Goal: Information Seeking & Learning: Learn about a topic

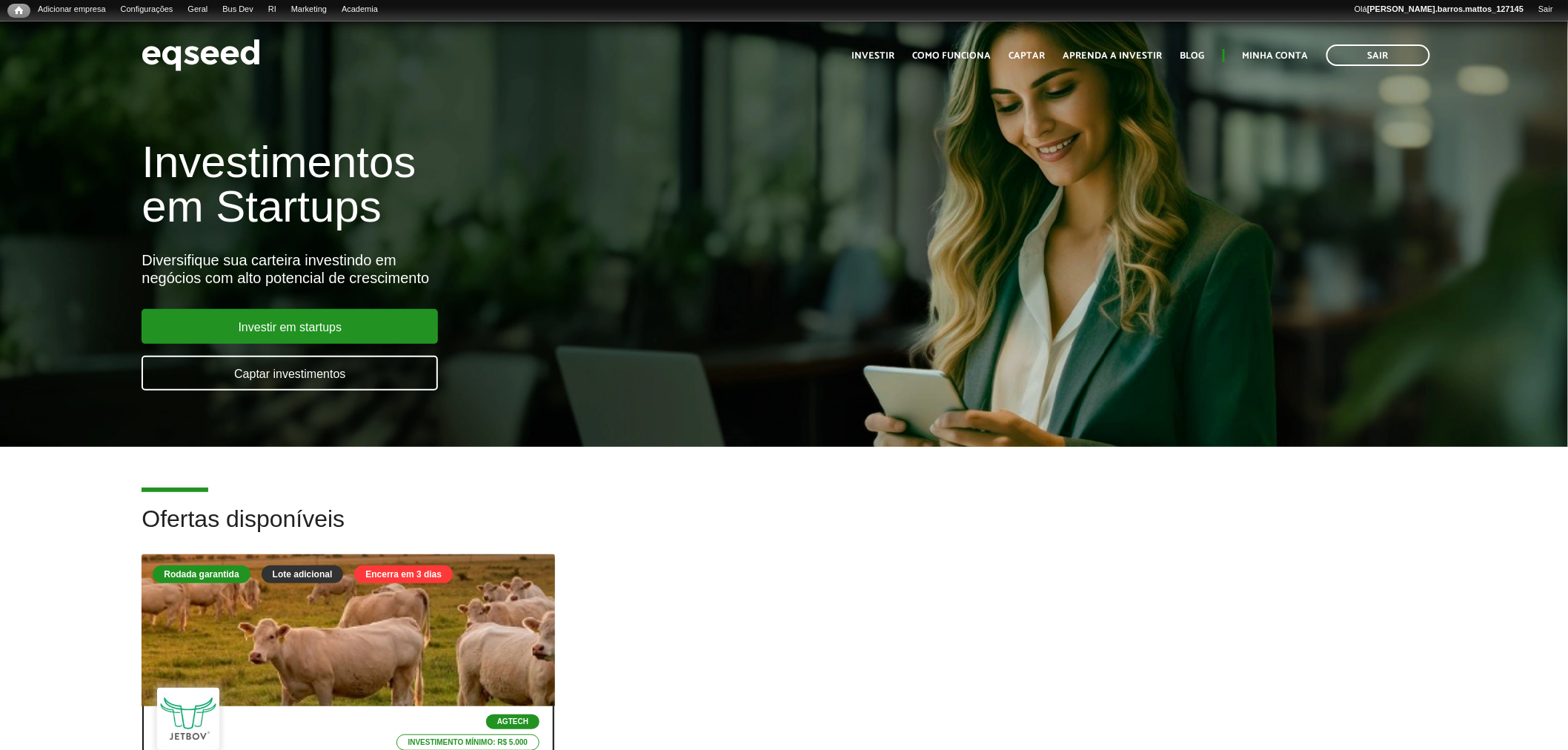
click at [316, 613] on div at bounding box center [349, 630] width 496 height 182
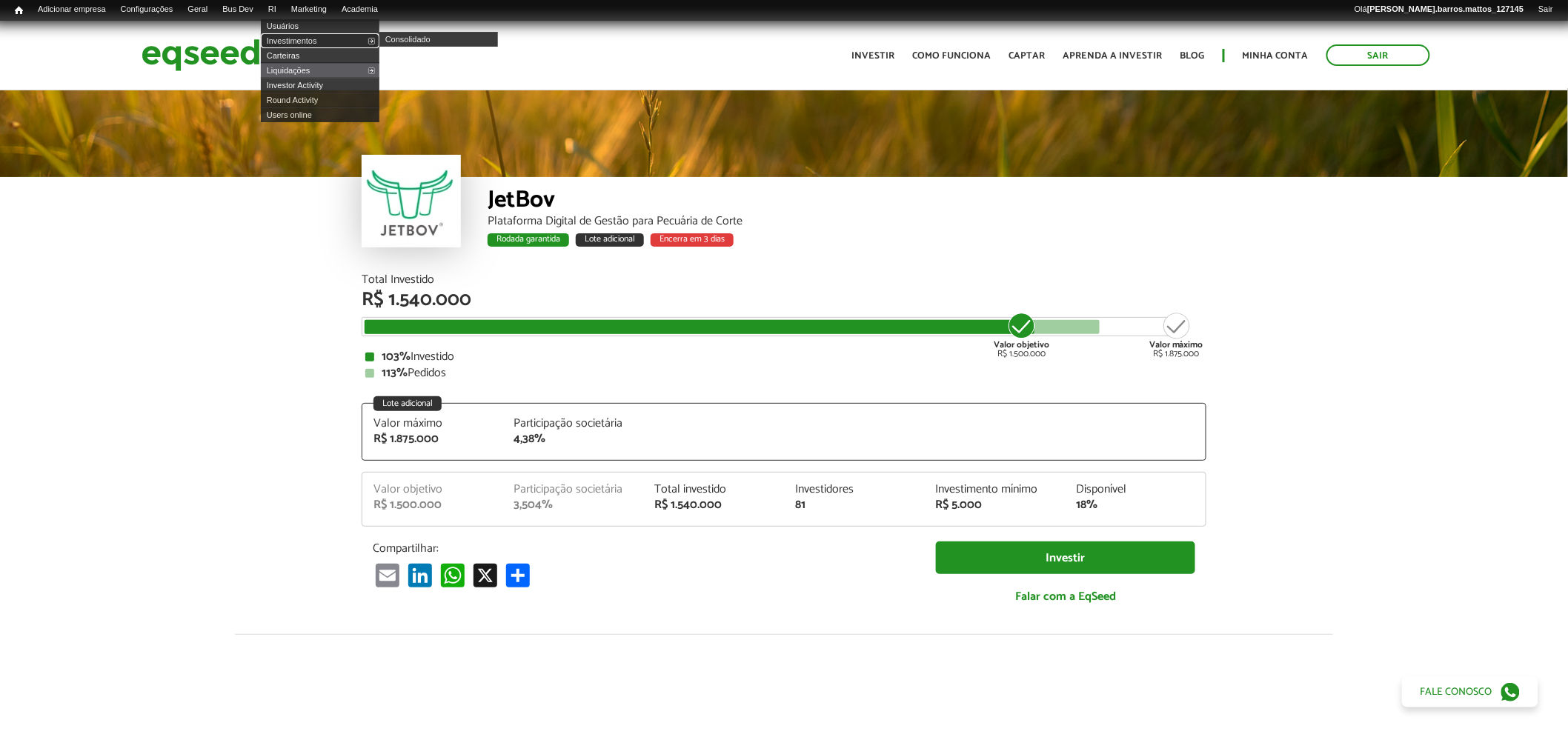
click at [303, 41] on link "Investimentos" at bounding box center [321, 41] width 119 height 15
